Goal: Information Seeking & Learning: Learn about a topic

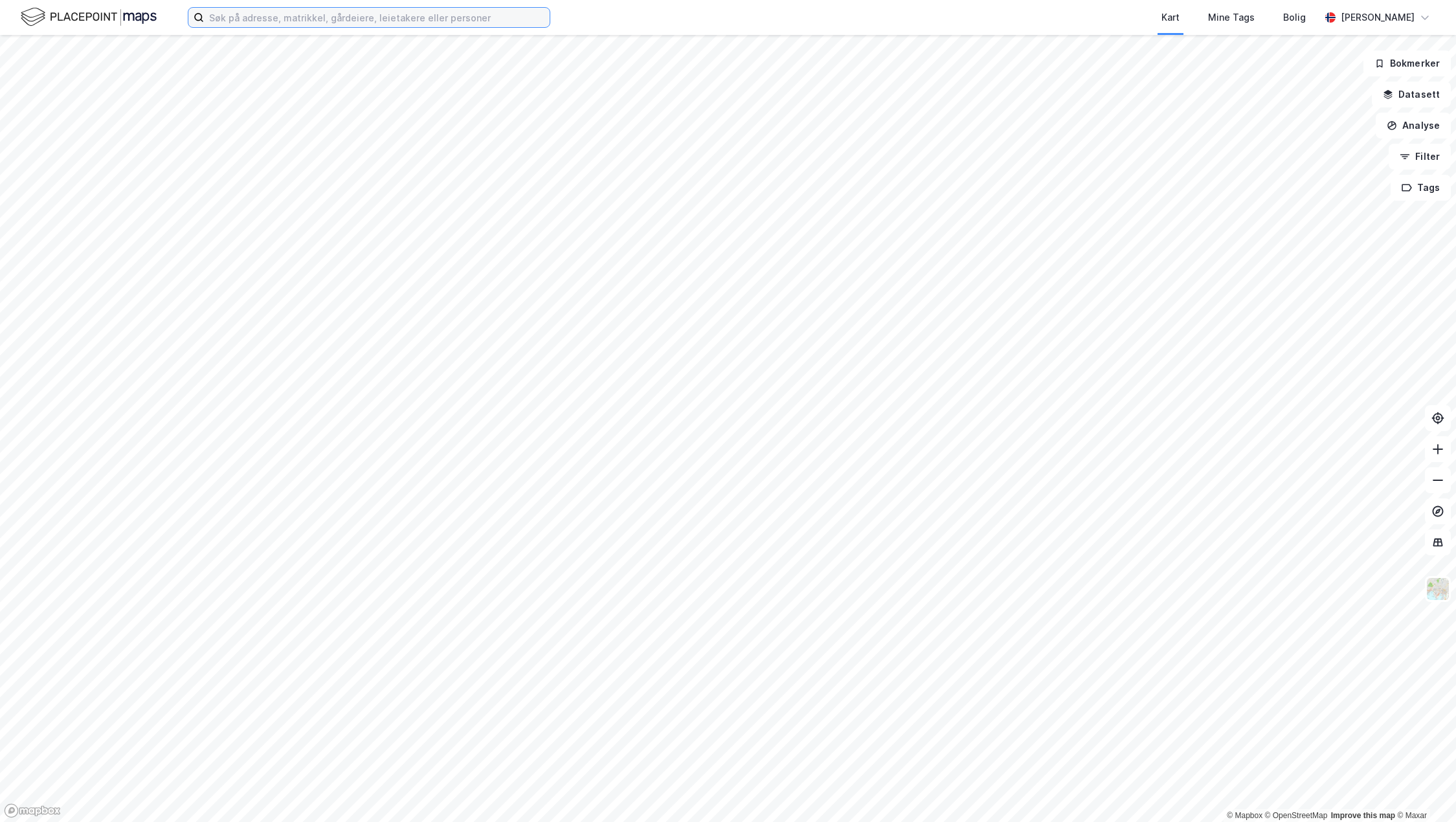
click at [304, 22] on input at bounding box center [377, 18] width 346 height 20
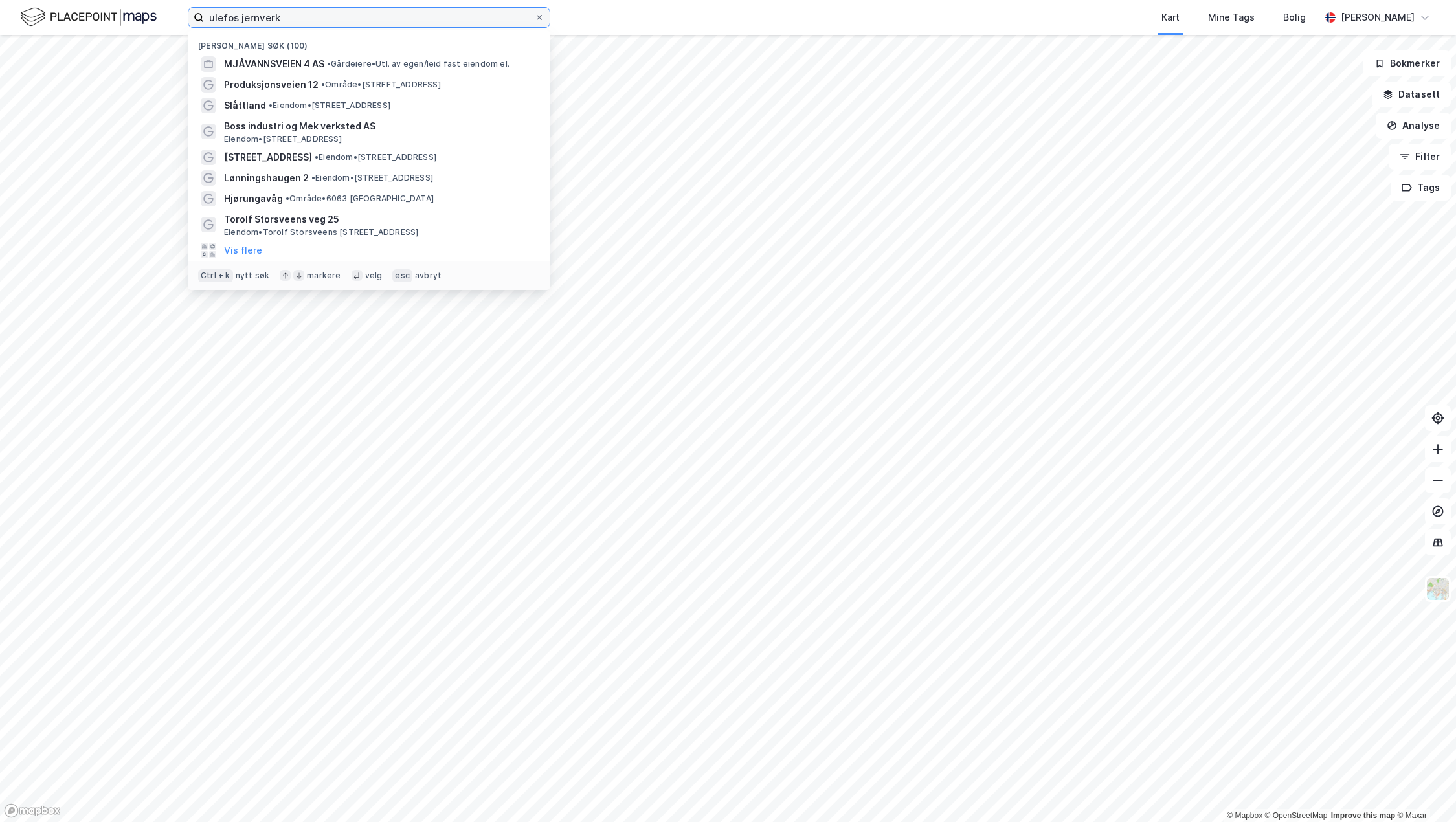
type input "ulefos jernverk"
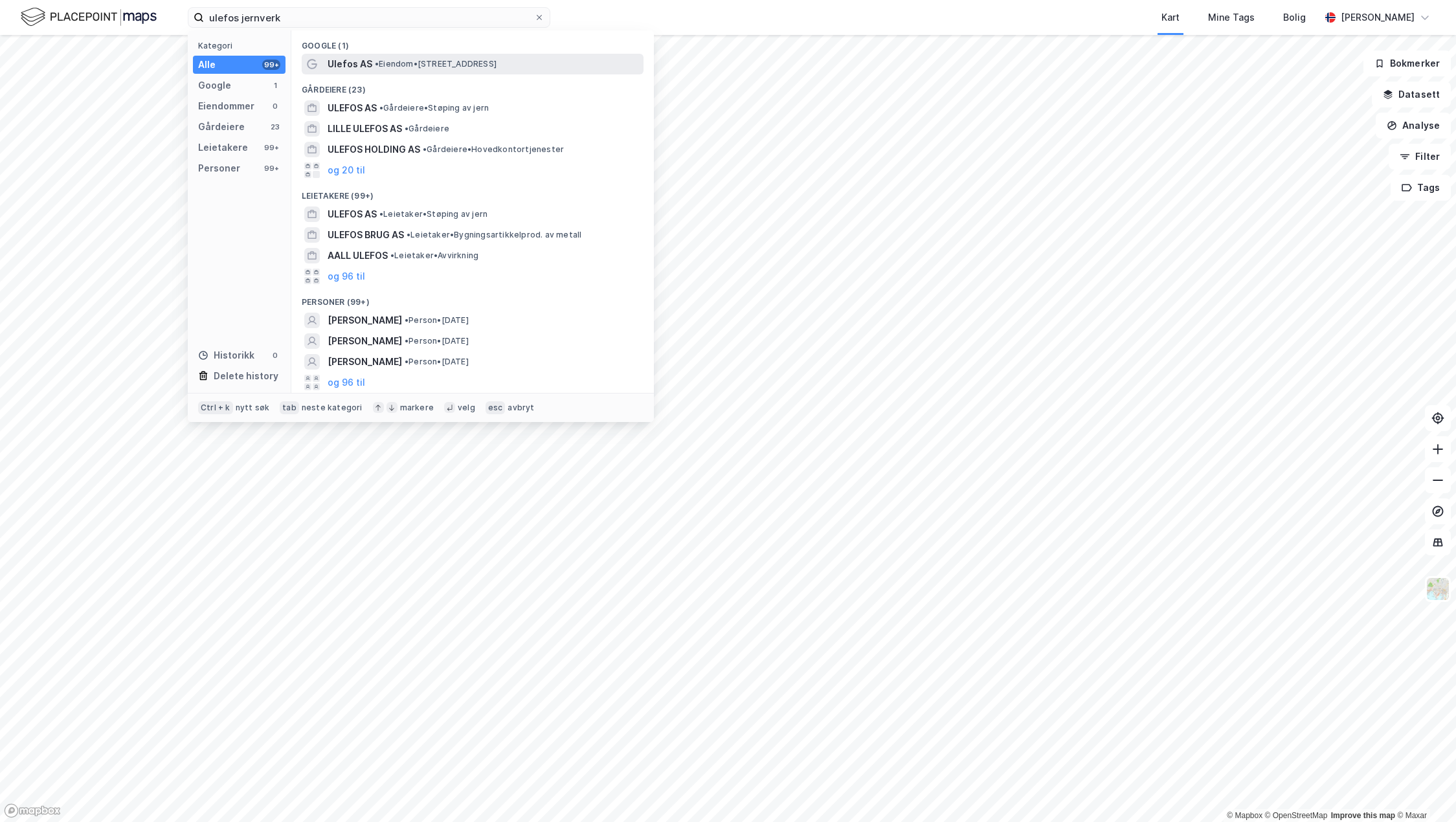
click at [427, 61] on span "• Eiendom • [STREET_ADDRESS]" at bounding box center [435, 64] width 121 height 10
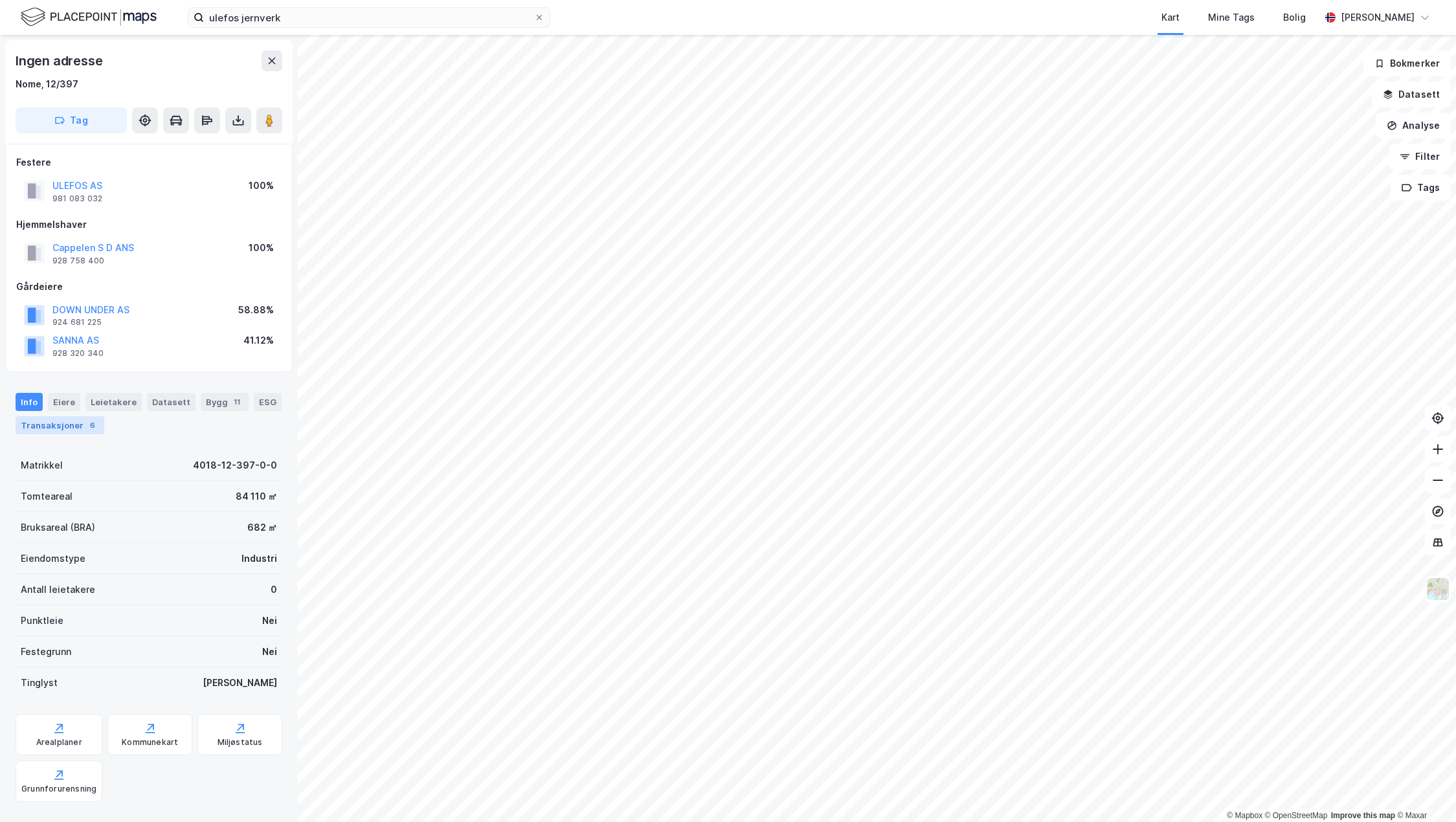
click at [81, 429] on div "Transaksjoner 6" at bounding box center [60, 425] width 89 height 18
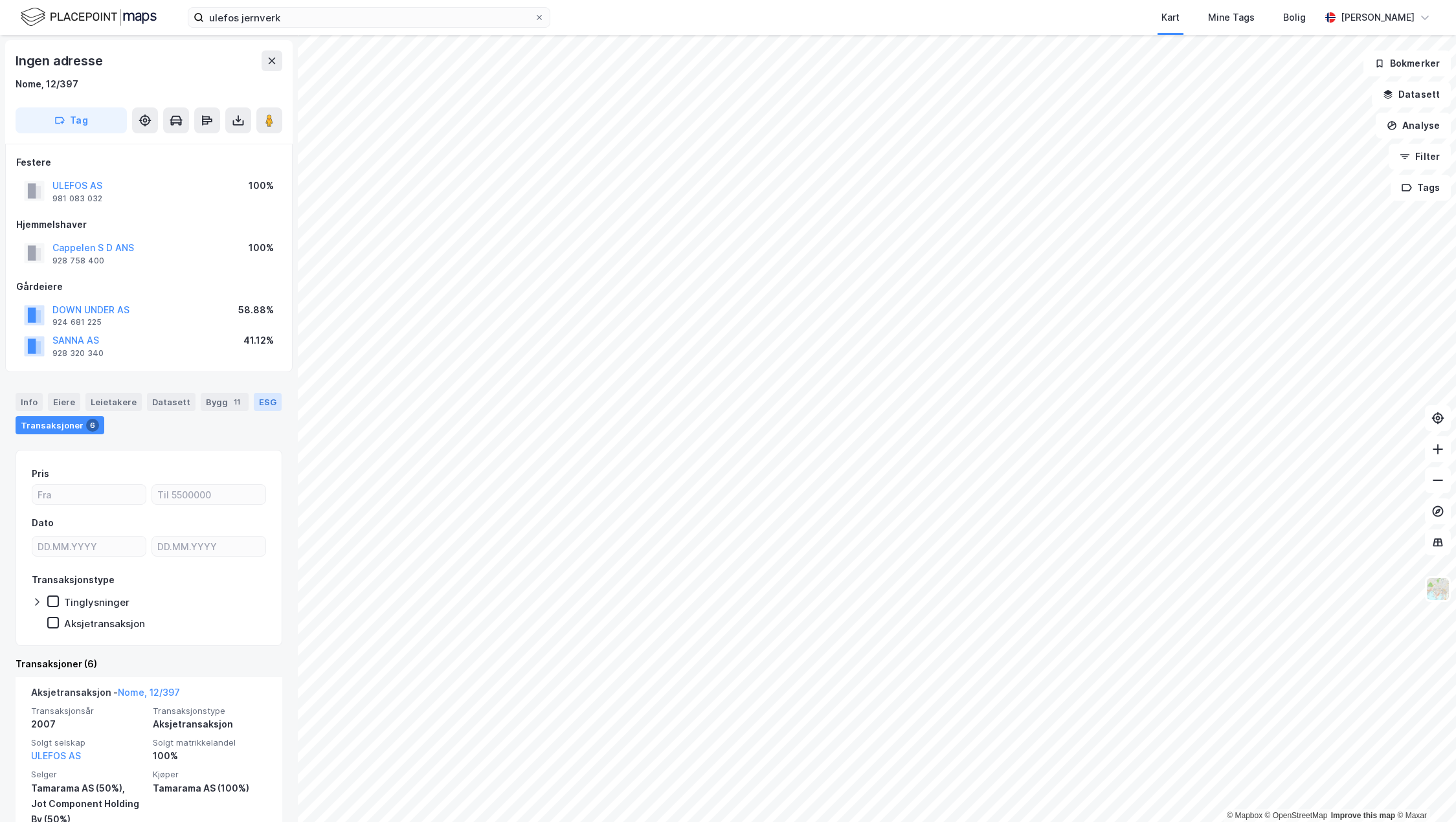
click at [257, 404] on div "ESG" at bounding box center [268, 402] width 28 height 18
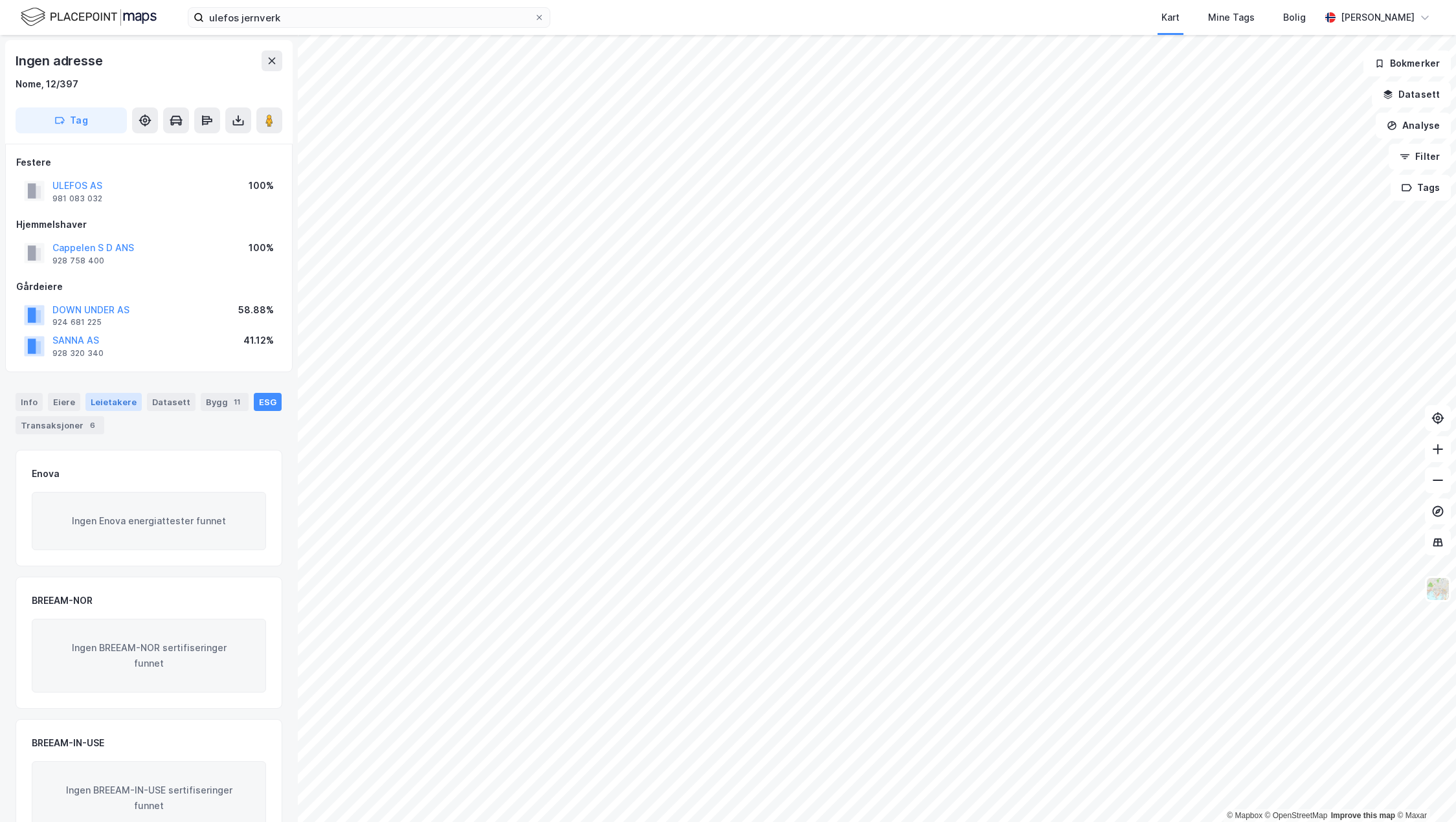
click at [113, 397] on div "Leietakere" at bounding box center [114, 402] width 56 height 18
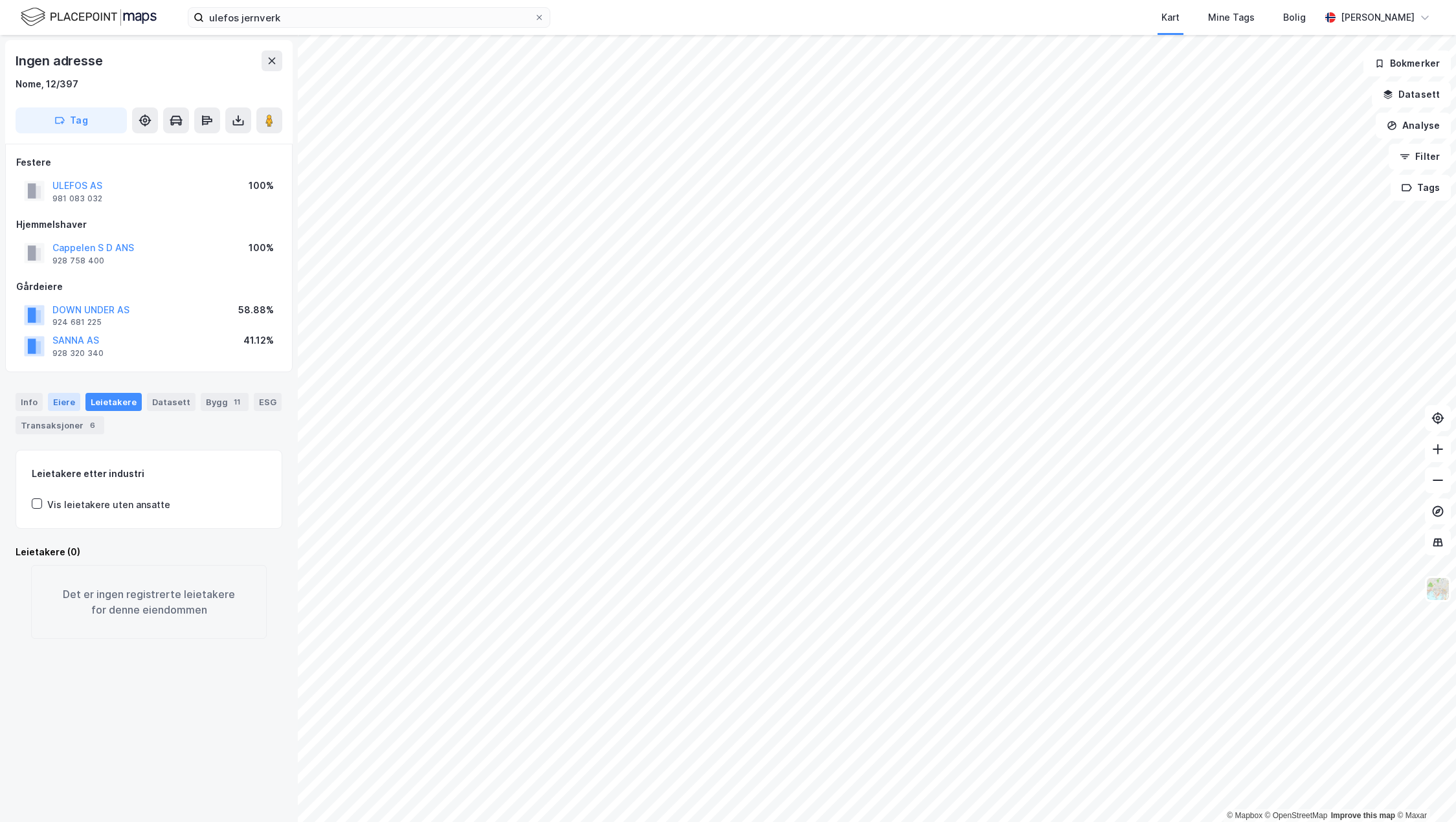
click at [71, 409] on div "Eiere" at bounding box center [64, 402] width 33 height 18
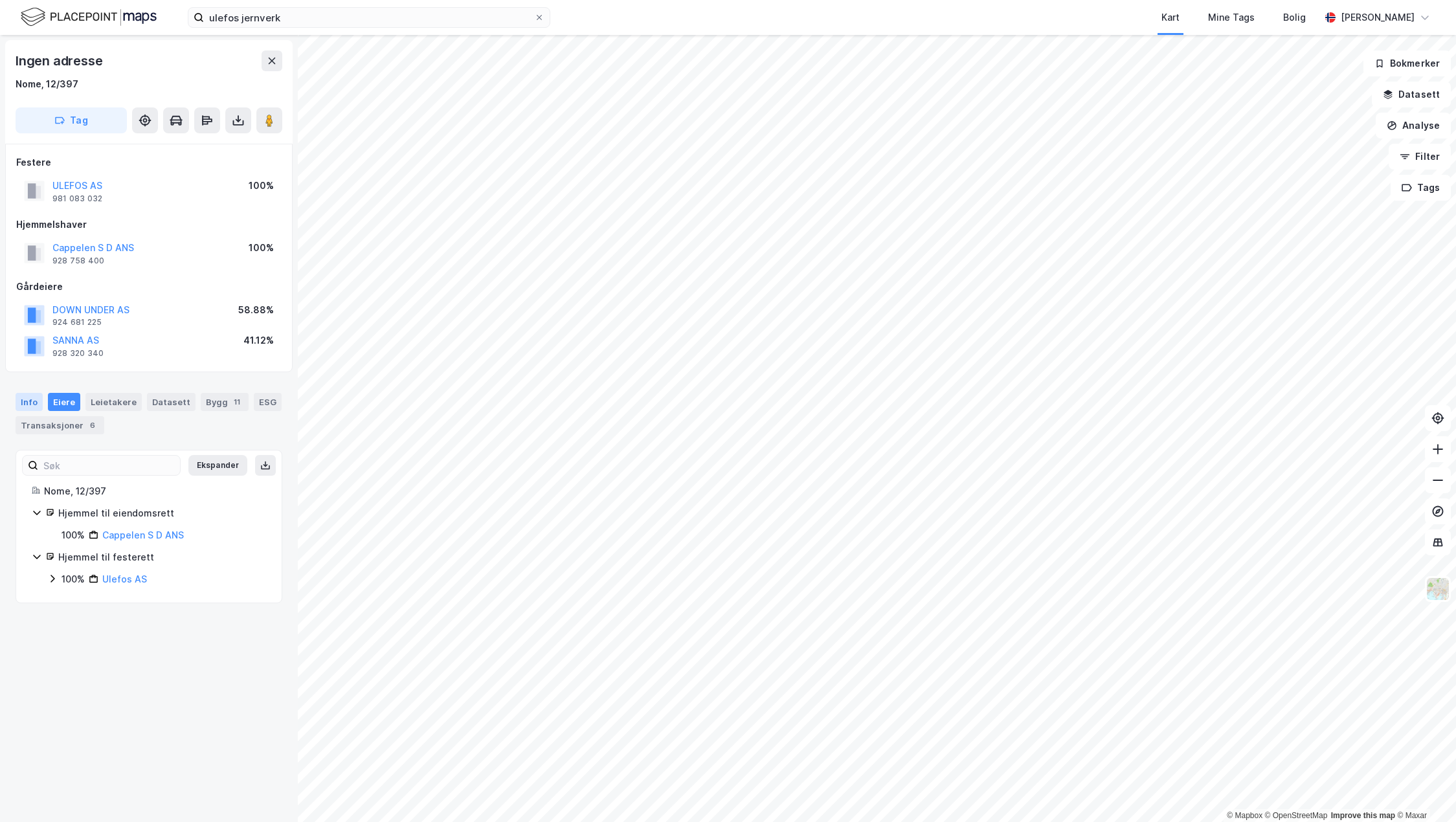
click at [33, 401] on div "Info" at bounding box center [29, 402] width 27 height 18
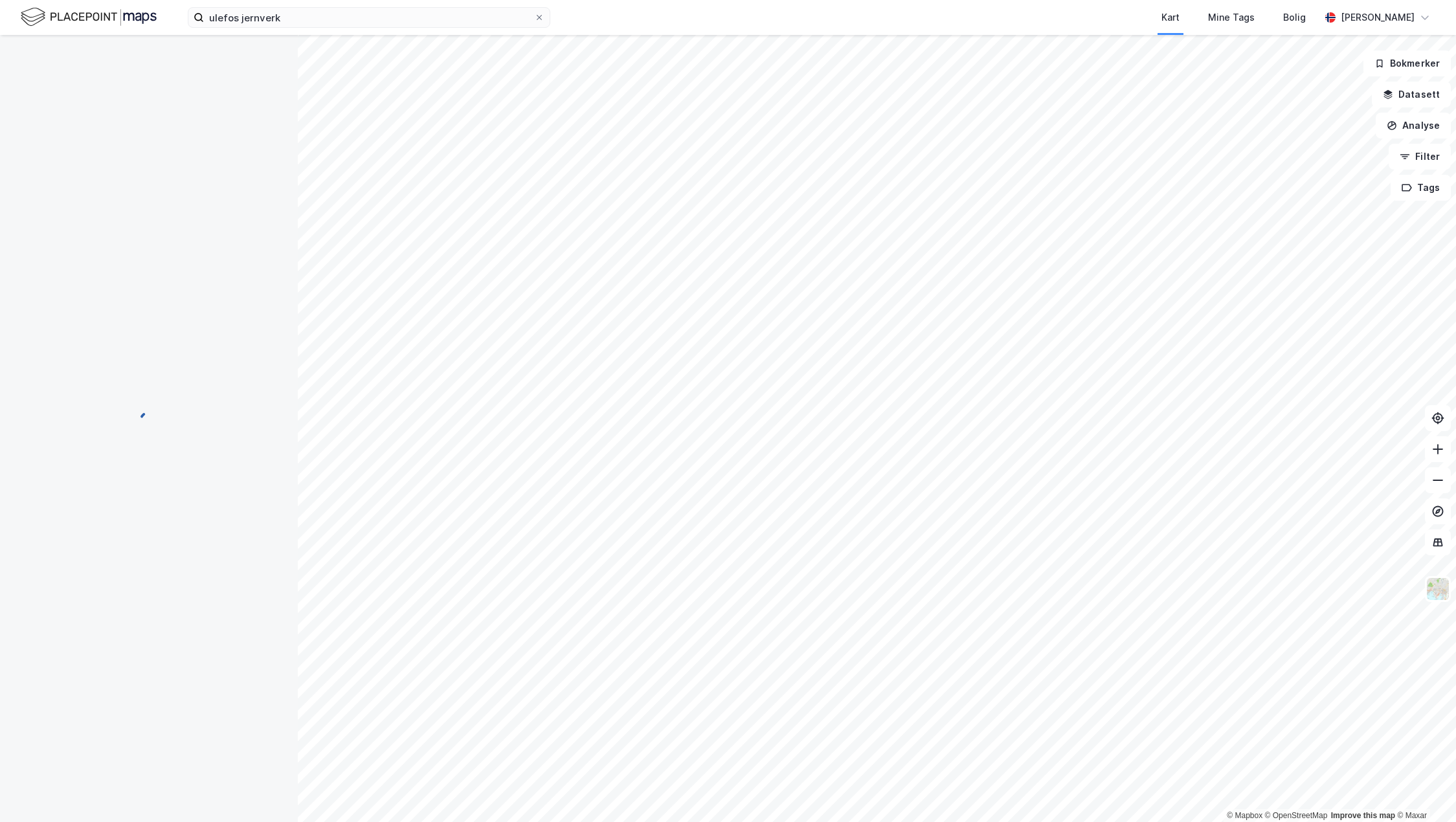
scroll to position [1, 0]
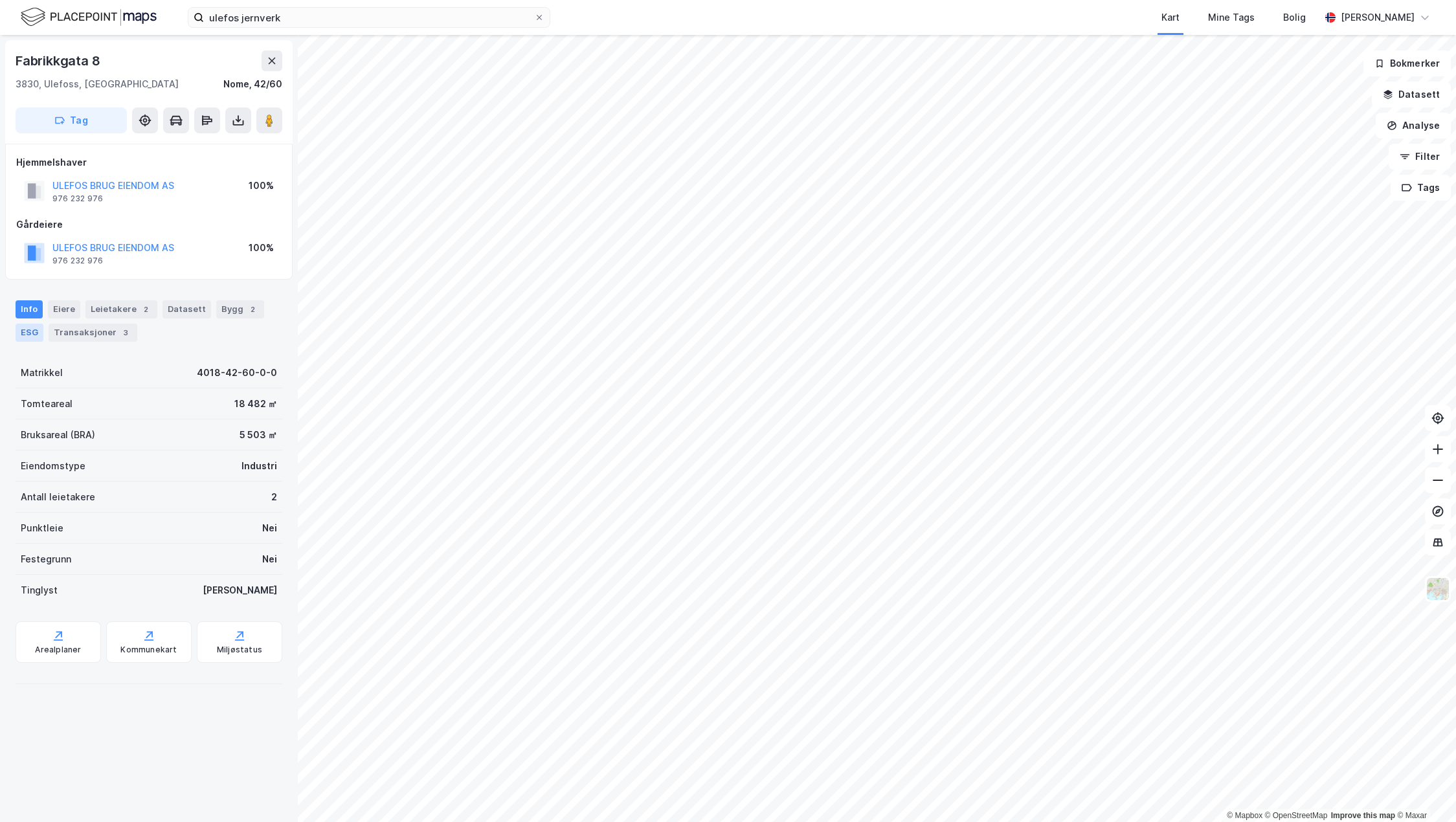
click at [36, 331] on div "ESG" at bounding box center [29, 333] width 28 height 18
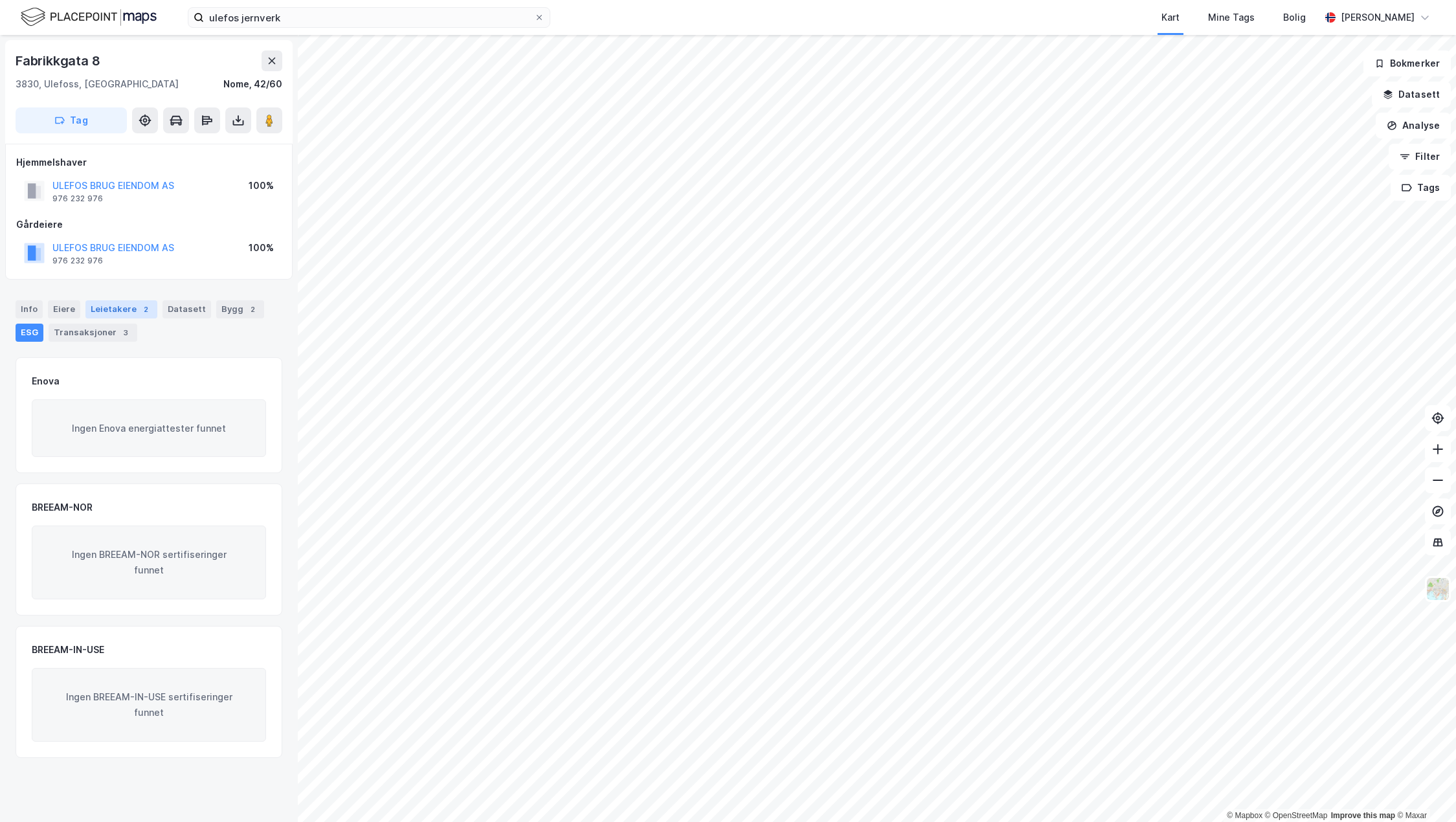
click at [85, 310] on div "Leietakere 2" at bounding box center [121, 309] width 72 height 18
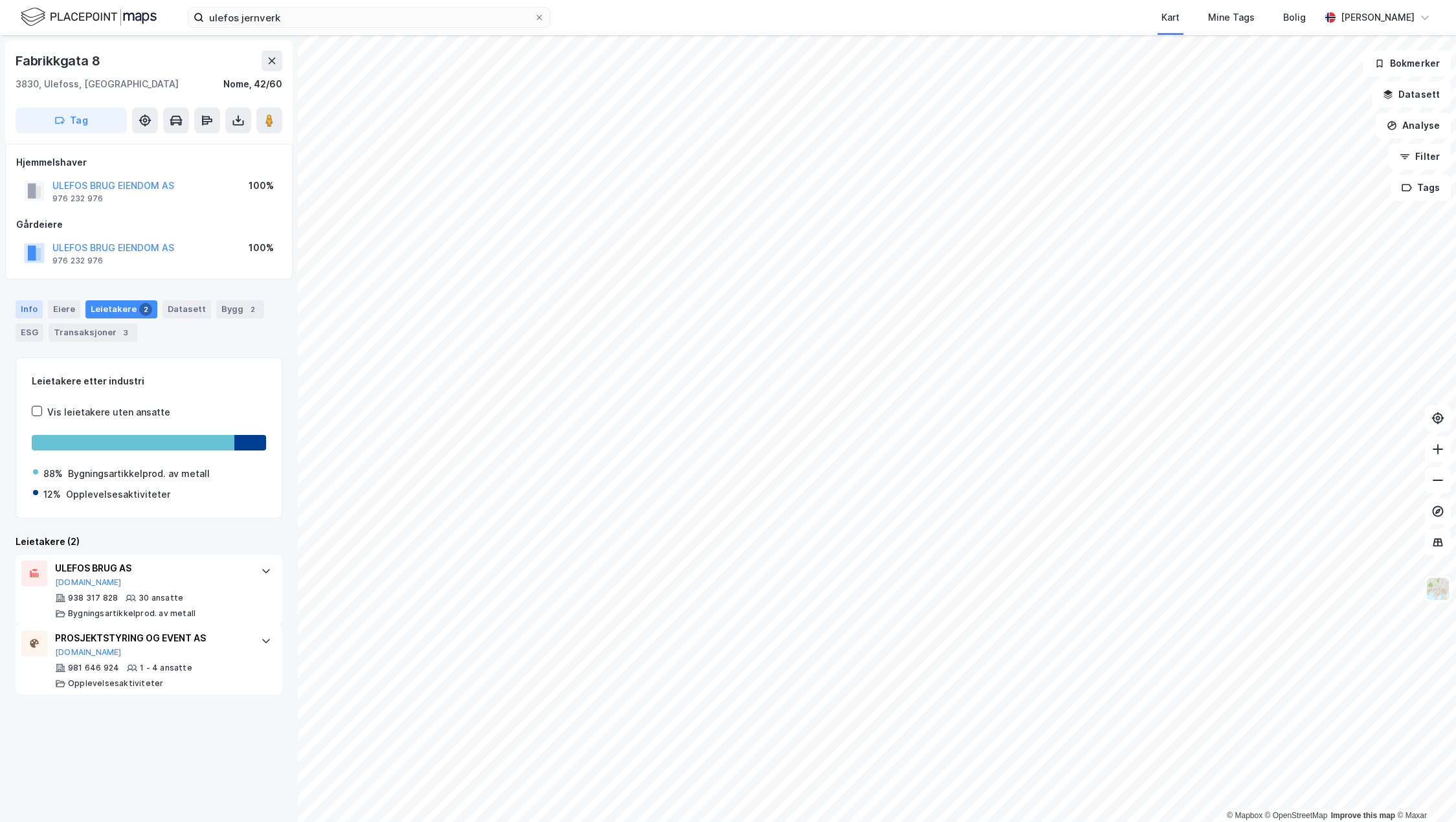
click at [35, 310] on div "Info" at bounding box center [29, 309] width 27 height 18
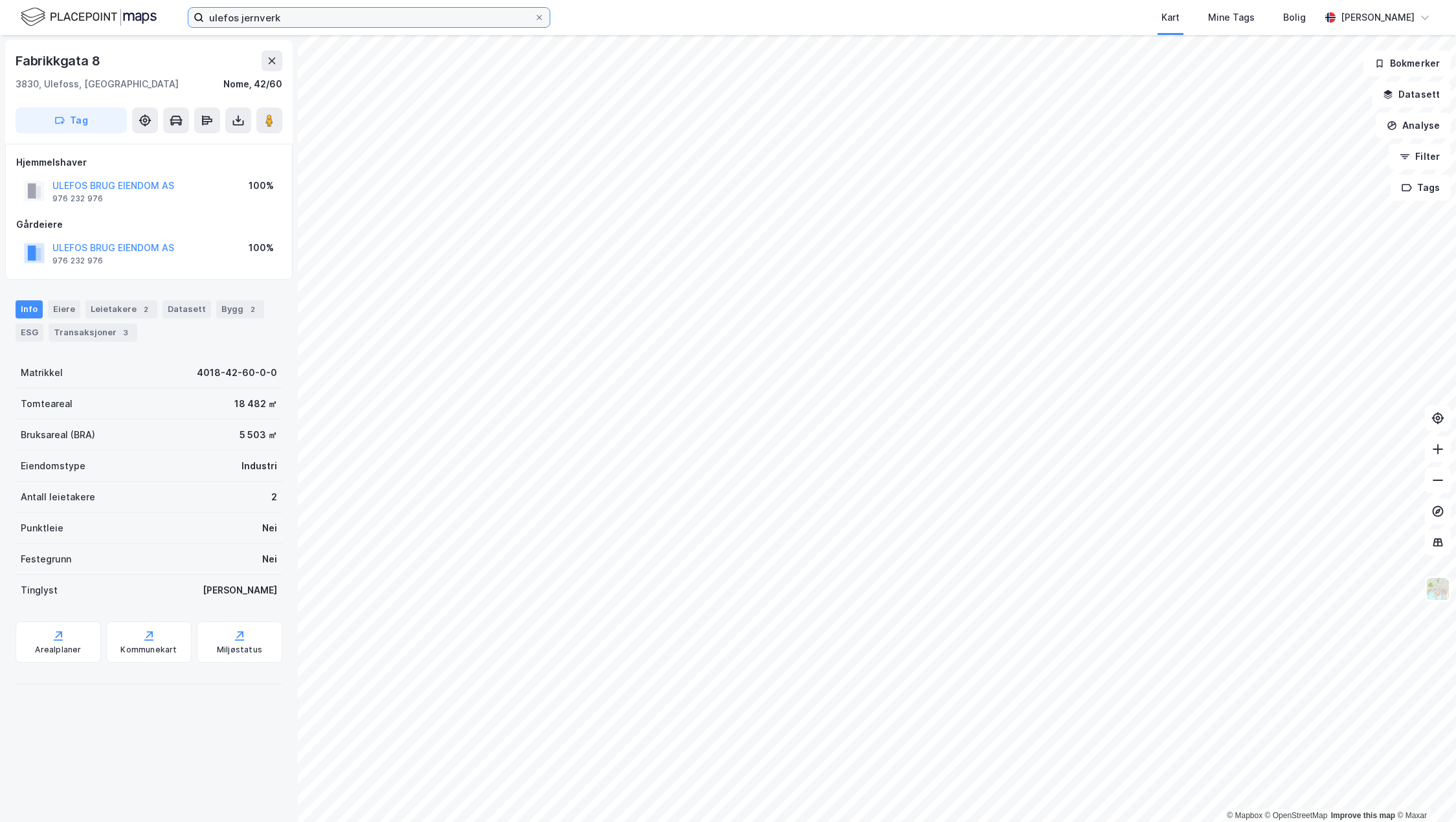
drag, startPoint x: 297, startPoint y: 15, endPoint x: 328, endPoint y: 14, distance: 31.0
click at [297, 15] on input "ulefos jernverk" at bounding box center [369, 18] width 330 height 20
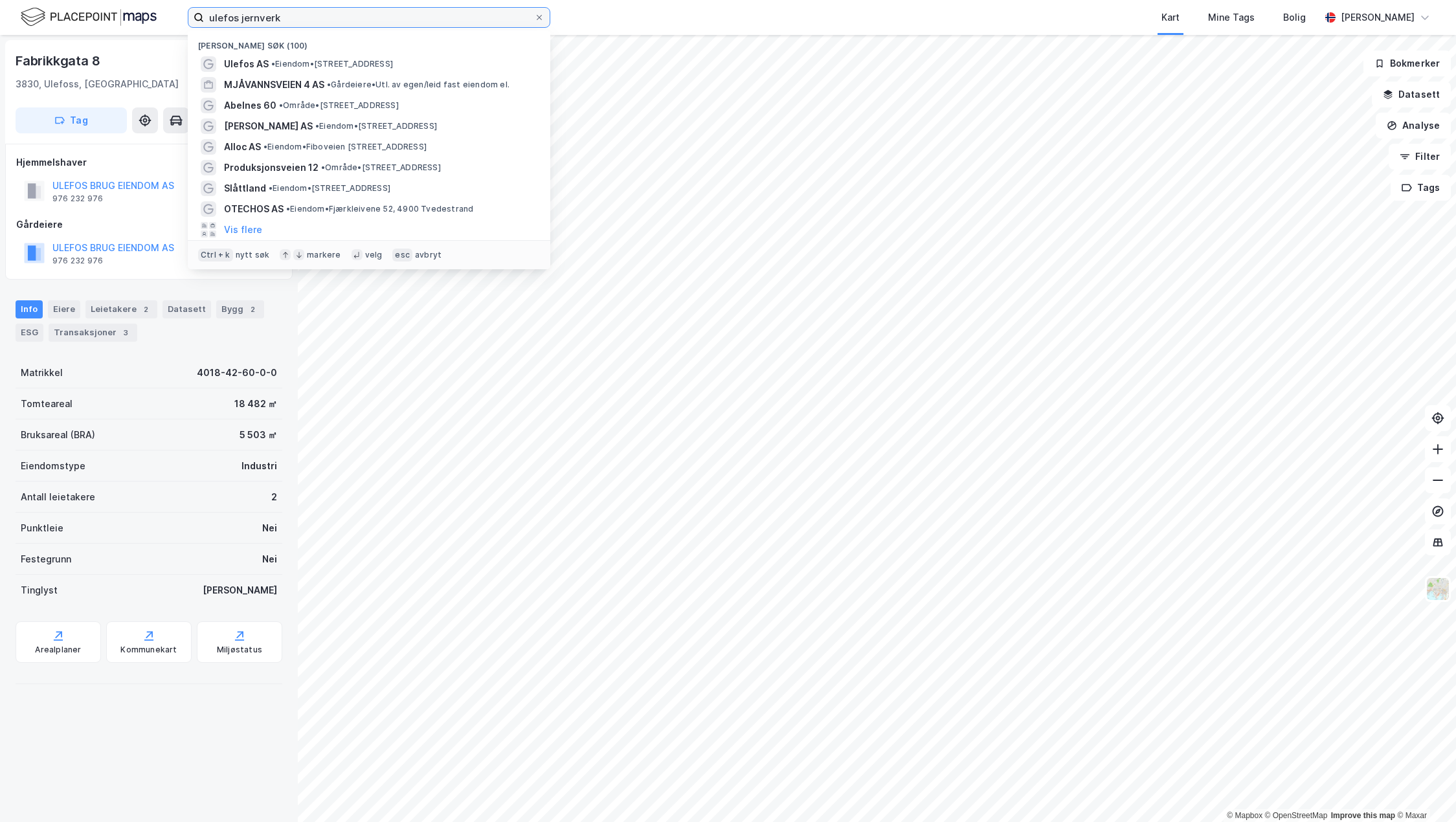
drag, startPoint x: 293, startPoint y: 16, endPoint x: 153, endPoint y: 23, distance: 140.2
click at [153, 23] on div "ulefos jernverk Nylige søk (100) Ulefos AS • Eiendom • [STREET_ADDRESS] Ulefoss…" at bounding box center [728, 18] width 1456 height 35
click at [249, 23] on input at bounding box center [377, 18] width 346 height 20
type input "a"
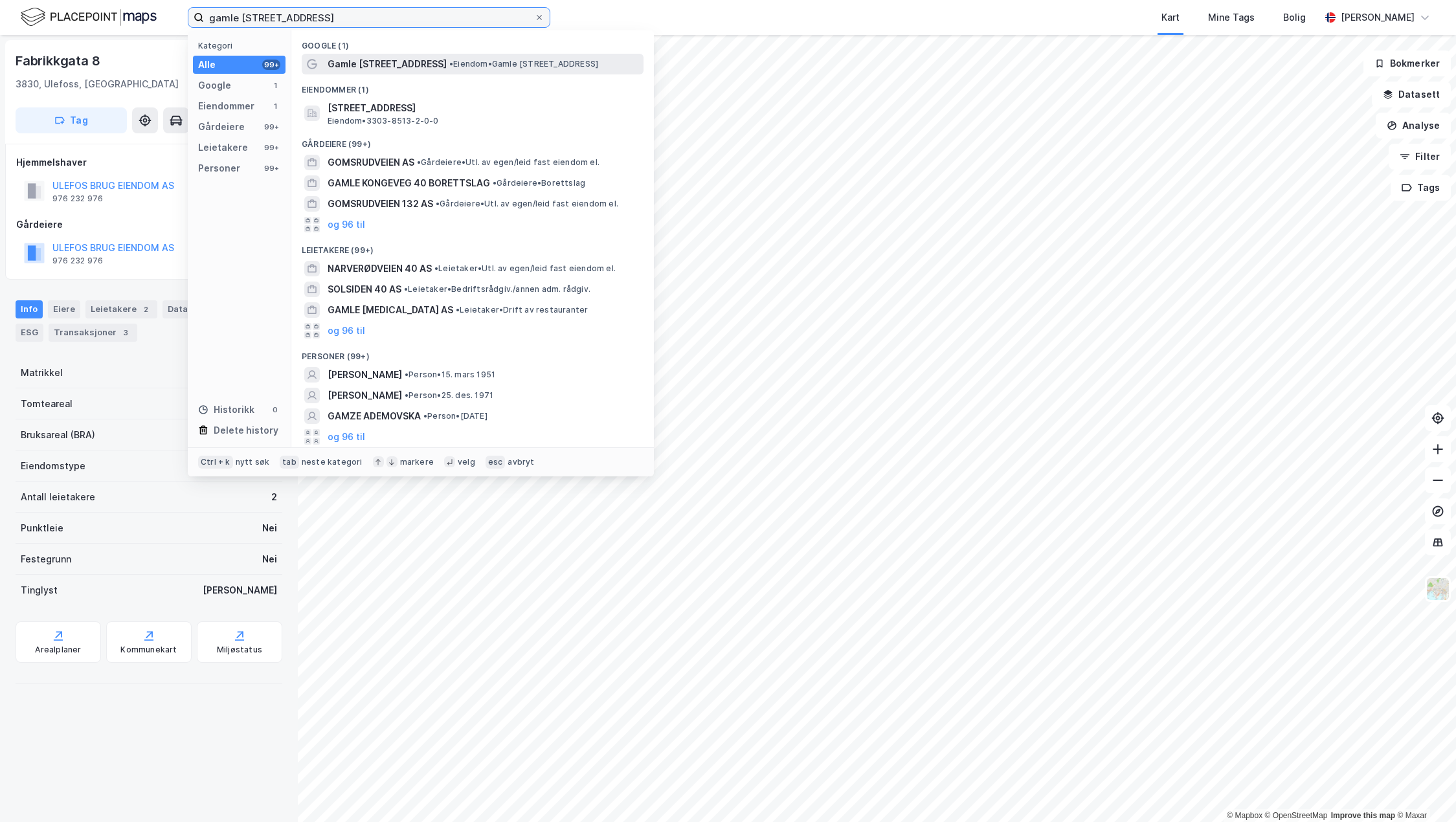
type input "gamle [STREET_ADDRESS]"
click at [377, 69] on span "Gamle [STREET_ADDRESS]" at bounding box center [387, 64] width 119 height 16
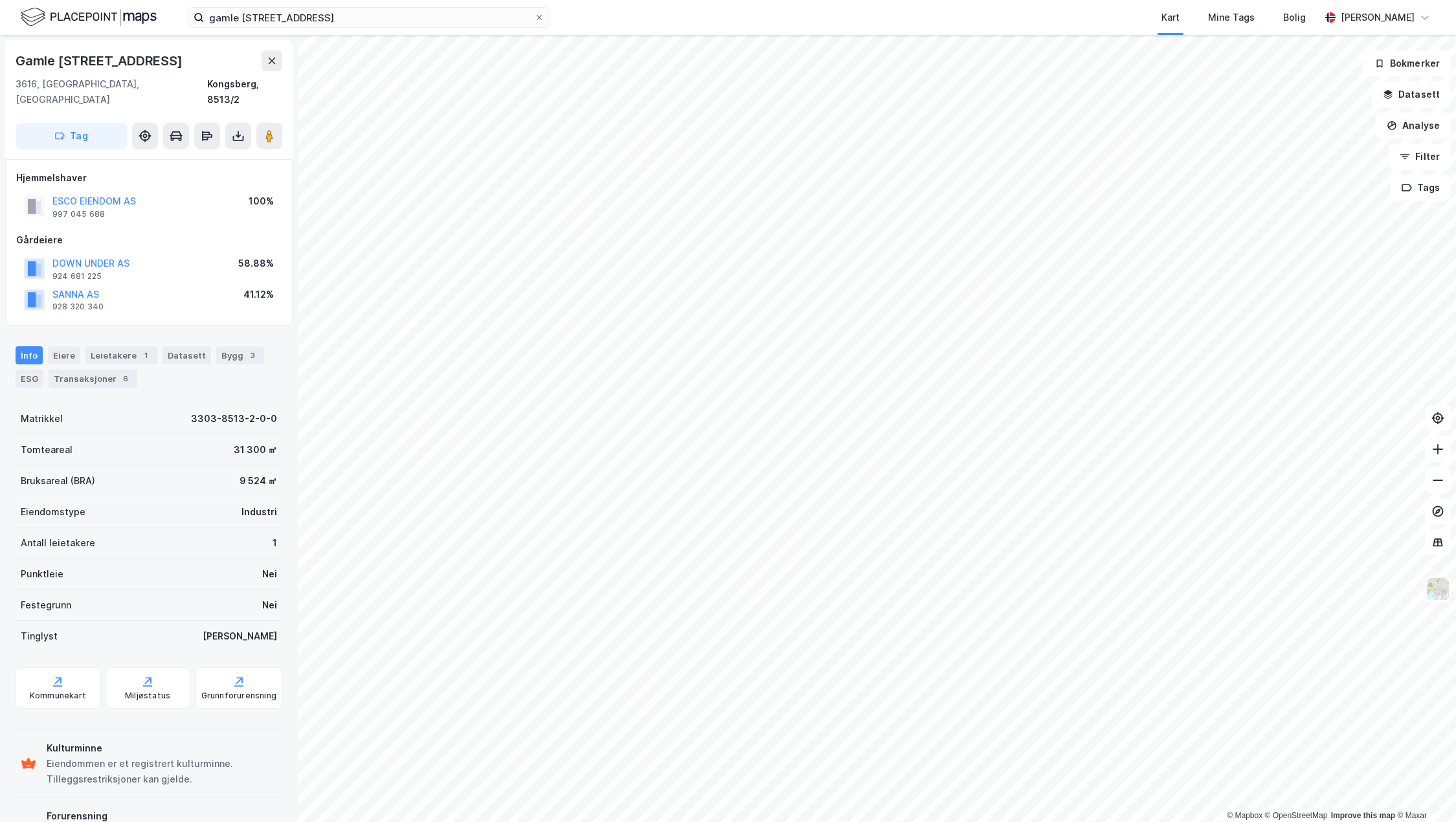
scroll to position [1, 0]
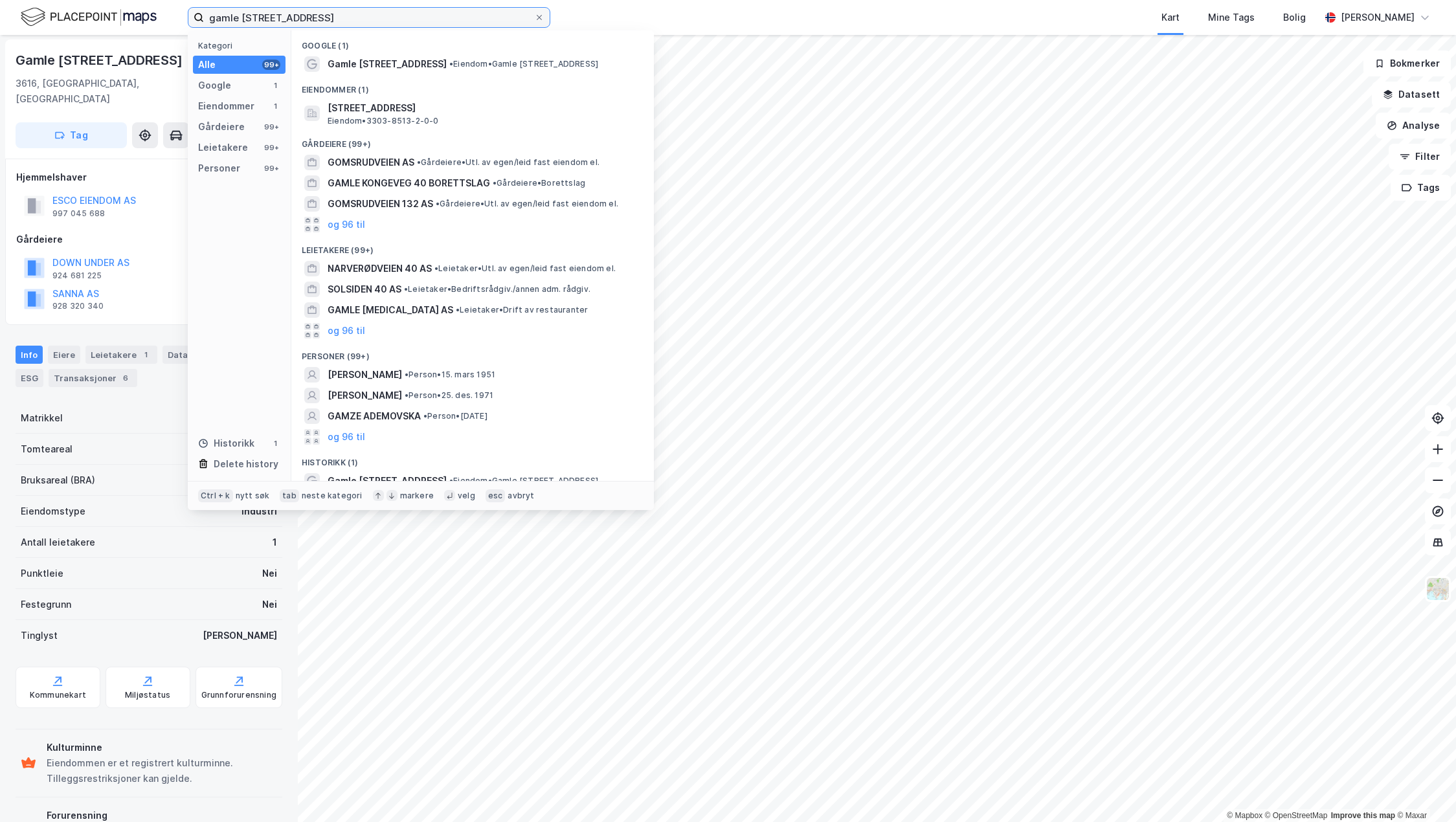
drag, startPoint x: 338, startPoint y: 13, endPoint x: 200, endPoint y: 17, distance: 138.1
click at [200, 17] on label "gamle [STREET_ADDRESS]" at bounding box center [369, 18] width 362 height 21
click at [946, 23] on div "Kart Mine Tags Bolig" at bounding box center [966, 18] width 707 height 35
click at [335, 19] on input "gamle [STREET_ADDRESS]" at bounding box center [369, 18] width 330 height 20
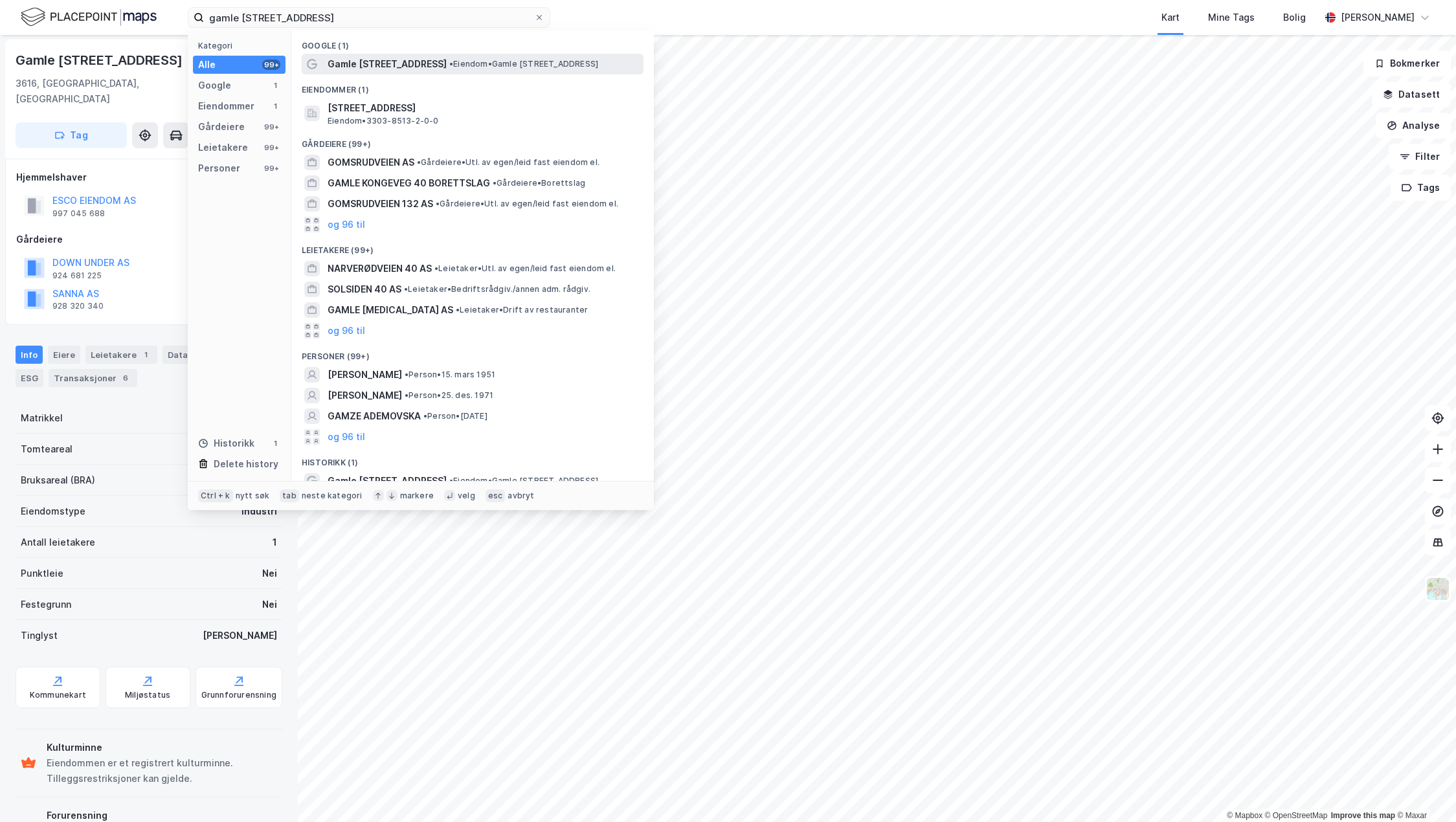
click at [362, 57] on span "Gamle [STREET_ADDRESS]" at bounding box center [387, 64] width 119 height 16
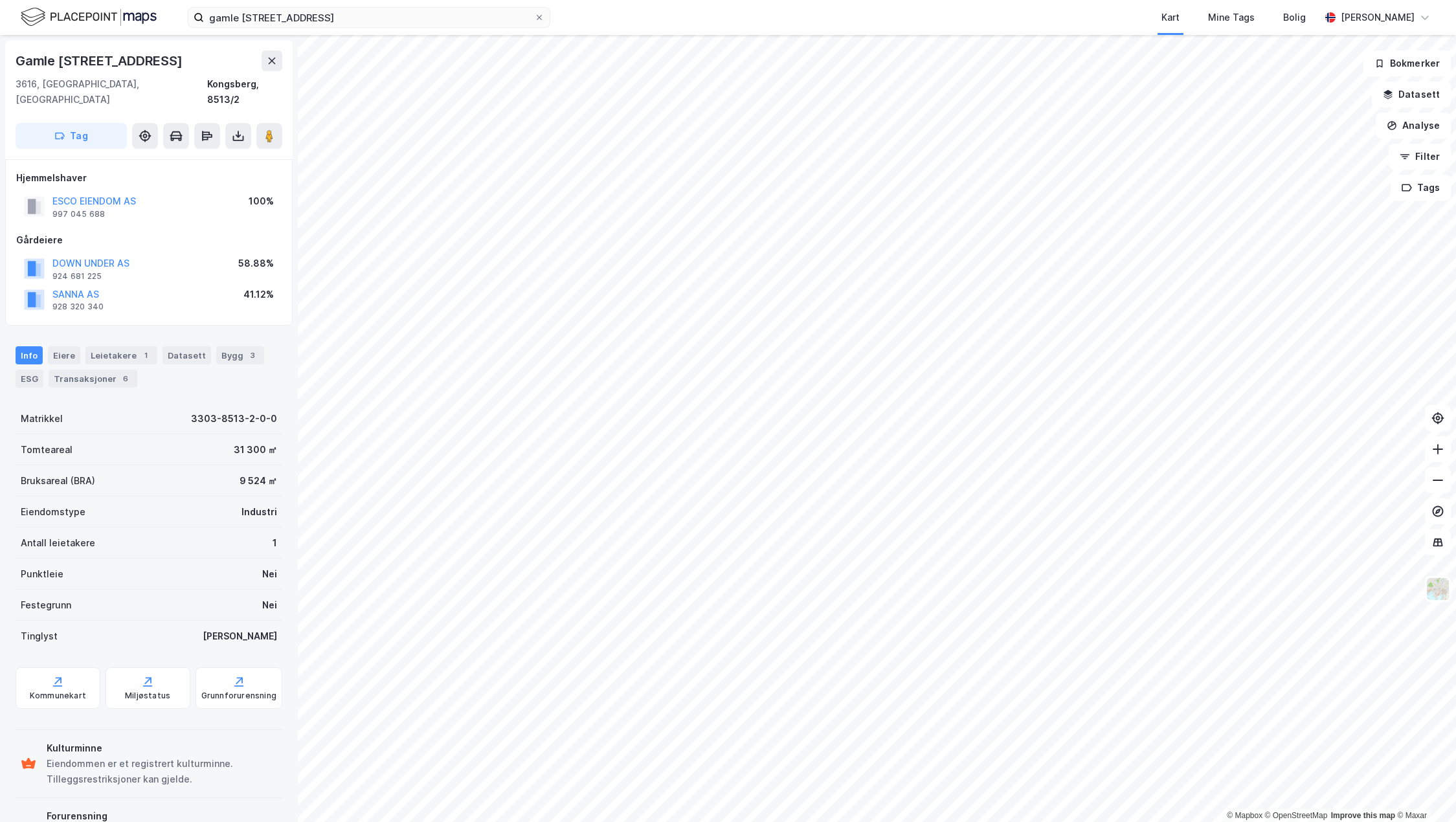
scroll to position [1, 0]
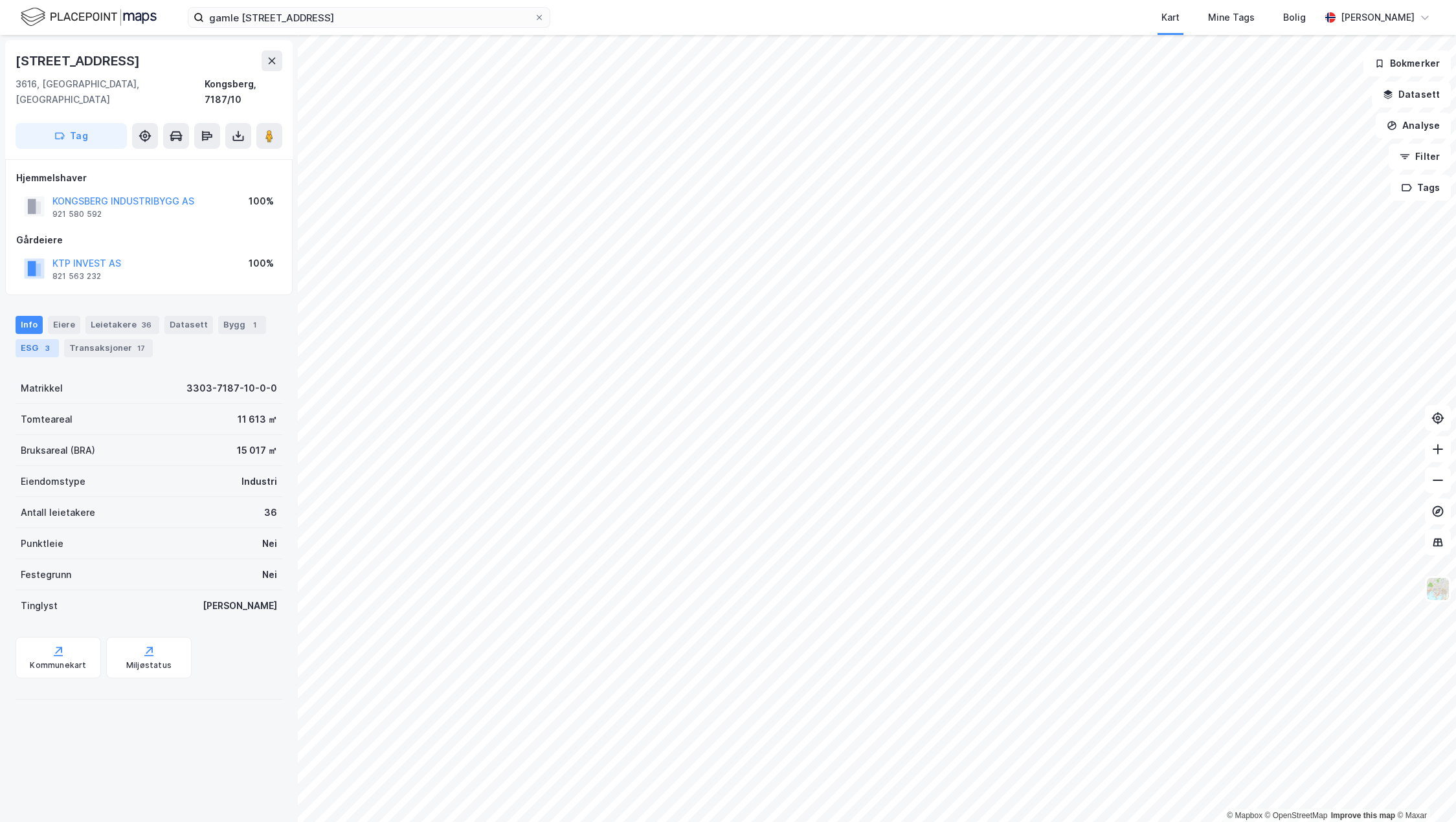
click at [39, 339] on div "ESG 3" at bounding box center [37, 348] width 43 height 18
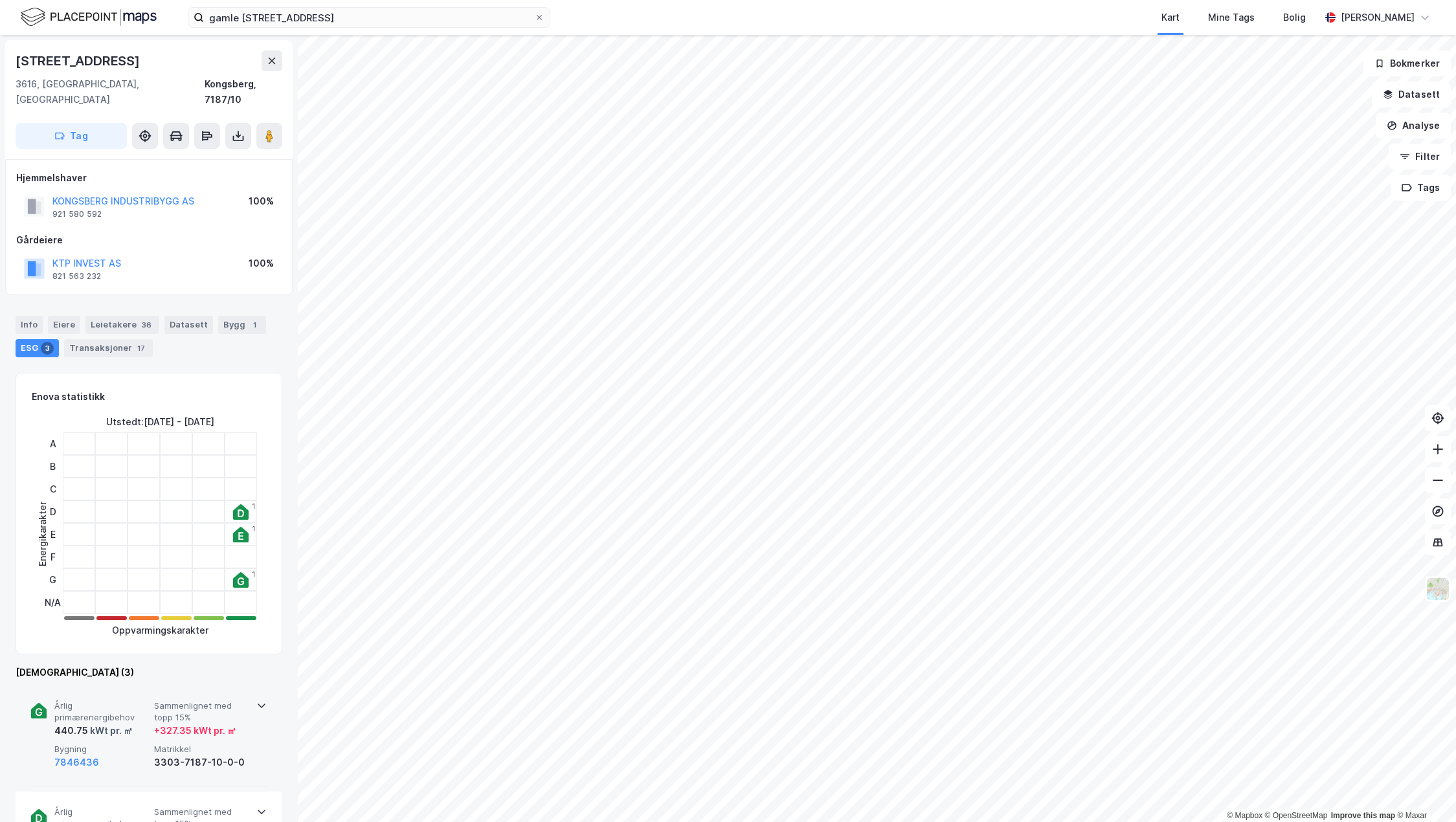
click at [140, 725] on div "Årlig primærenergibehov 440.75 kWt pr. ㎡ Sammenlignet med topp 15% + 327.35 kWt…" at bounding box center [151, 735] width 194 height 70
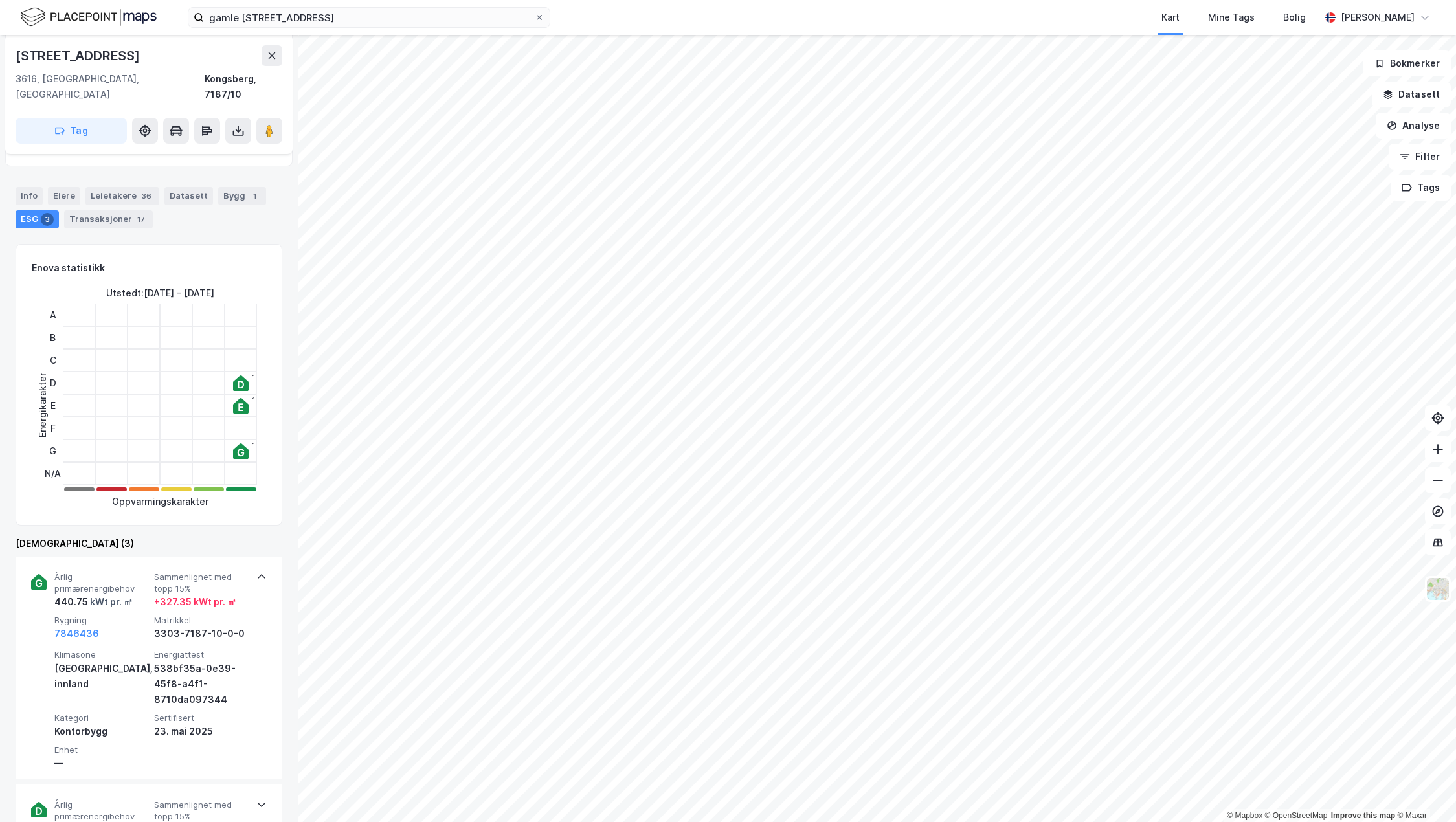
scroll to position [129, 0]
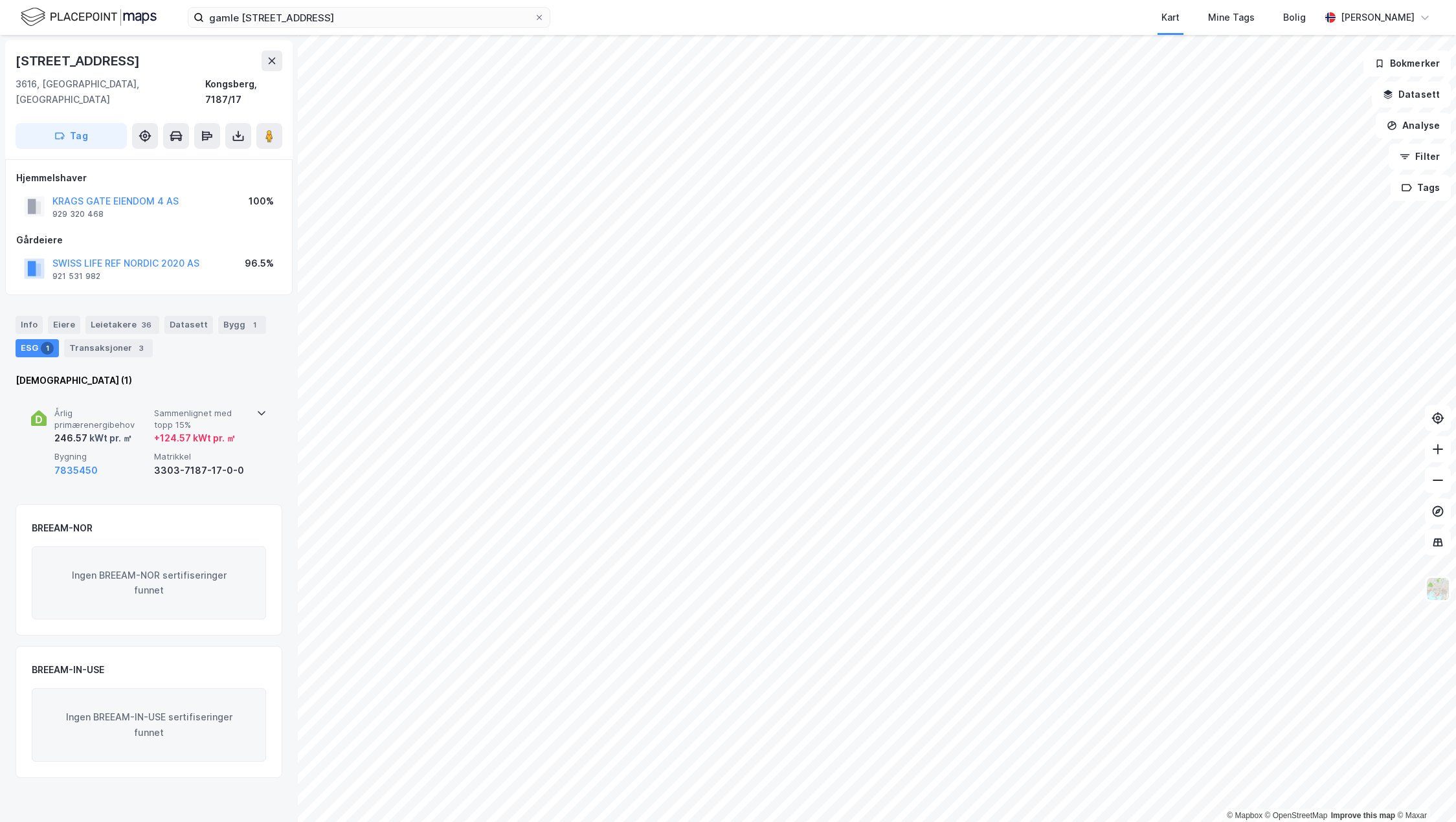
click at [149, 430] on div "Årlig primærenergibehov 246.57 kWt pr. ㎡ Sammenlignet med topp 15% + 124.57 kWt…" at bounding box center [151, 442] width 194 height 70
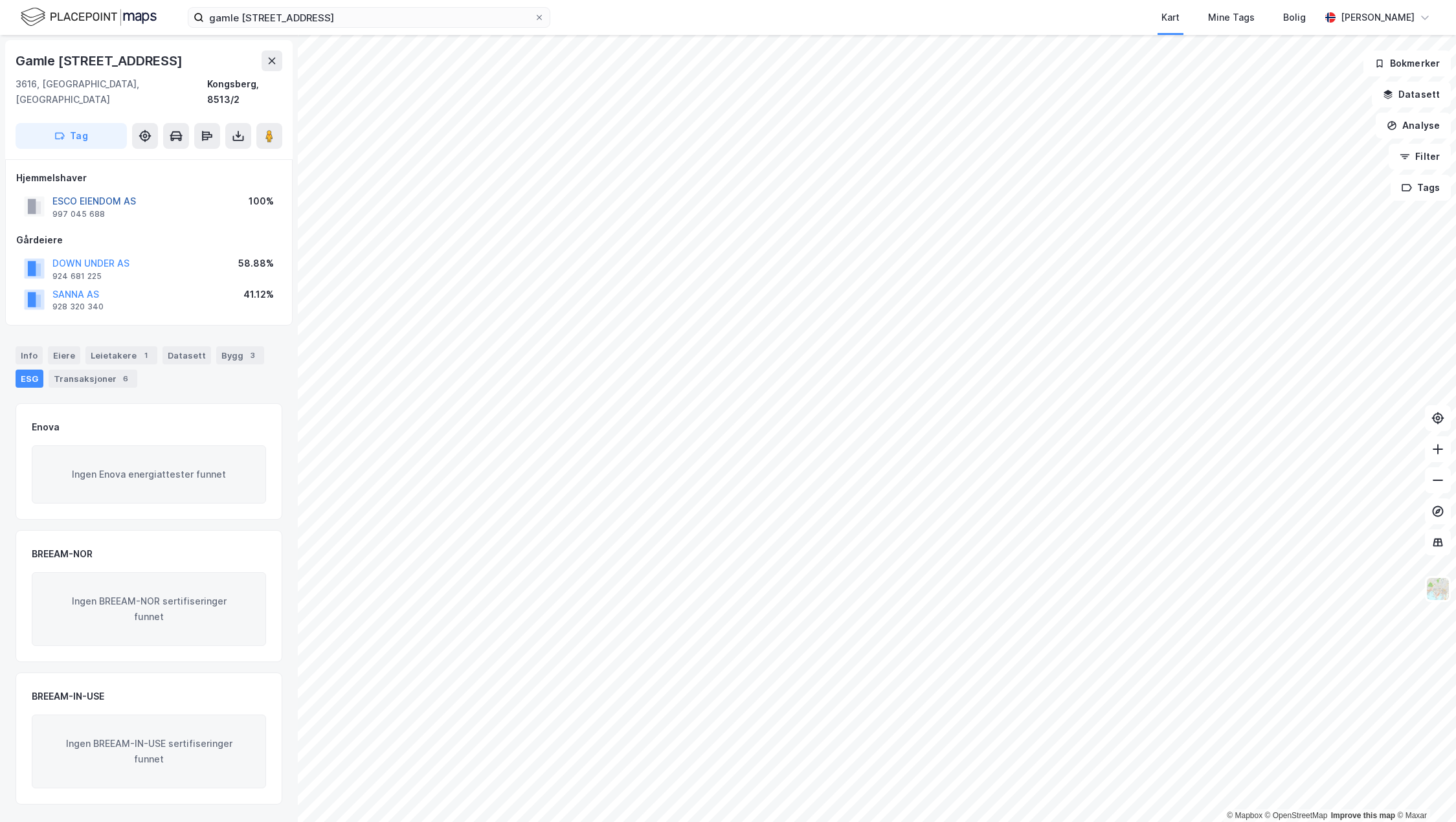
click at [0, 0] on button "ESCO EIENDOM AS" at bounding box center [0, 0] width 0 height 0
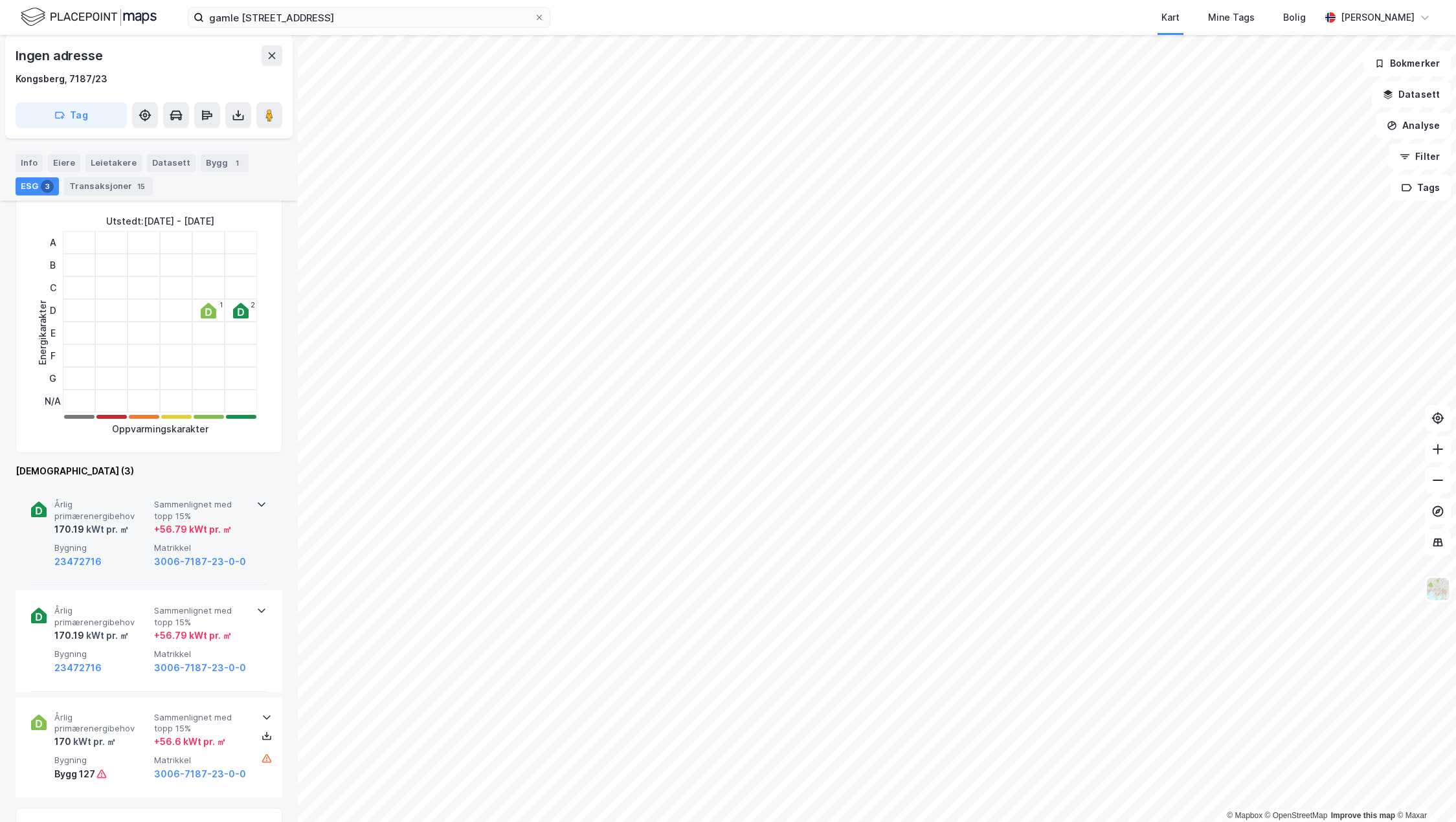
scroll to position [259, 0]
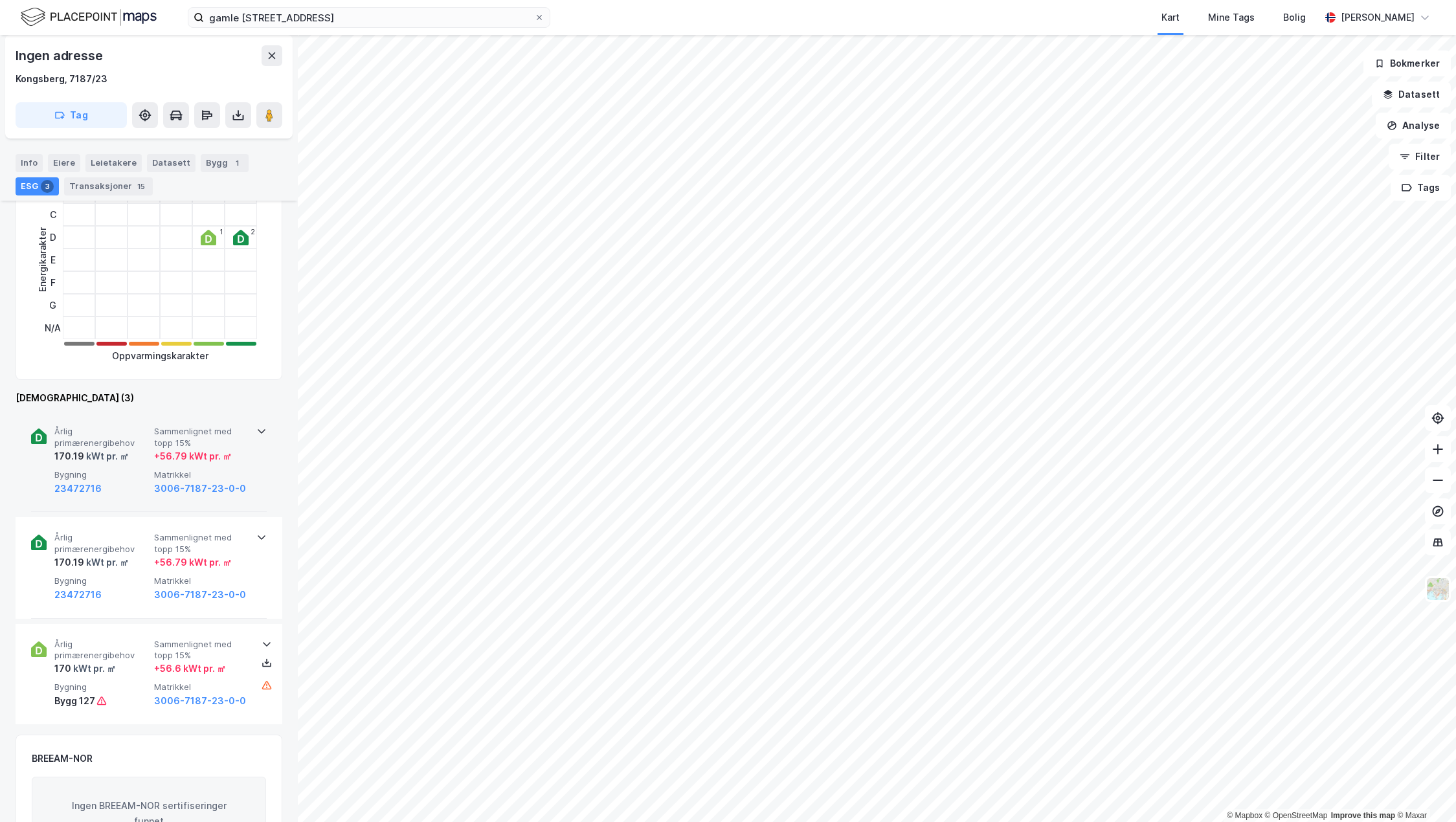
click at [144, 458] on div "170.19 kWt pr. ㎡" at bounding box center [101, 456] width 95 height 16
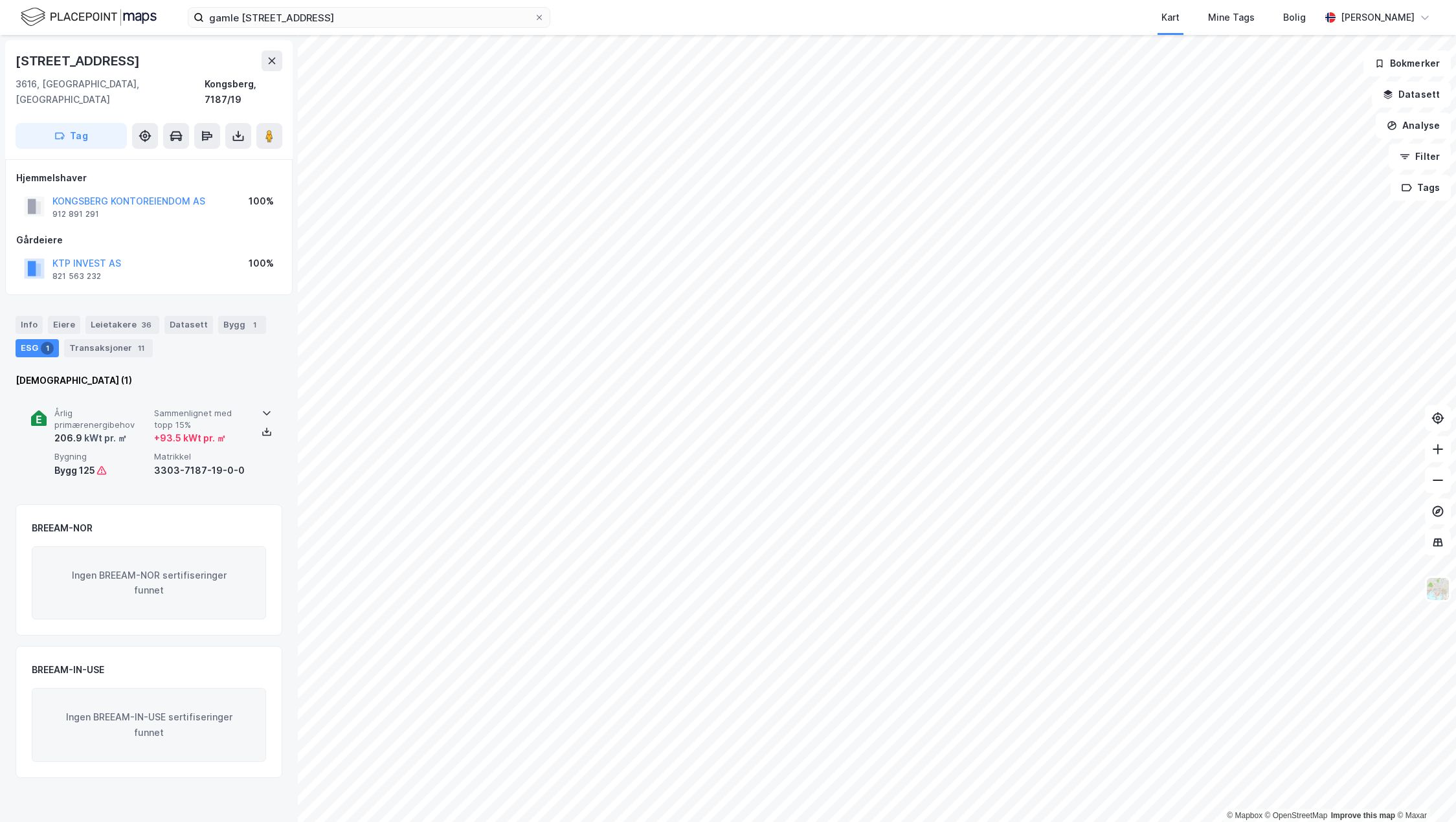
click at [101, 431] on div "kWt pr. ㎡" at bounding box center [104, 438] width 44 height 16
